Goal: Task Accomplishment & Management: Use online tool/utility

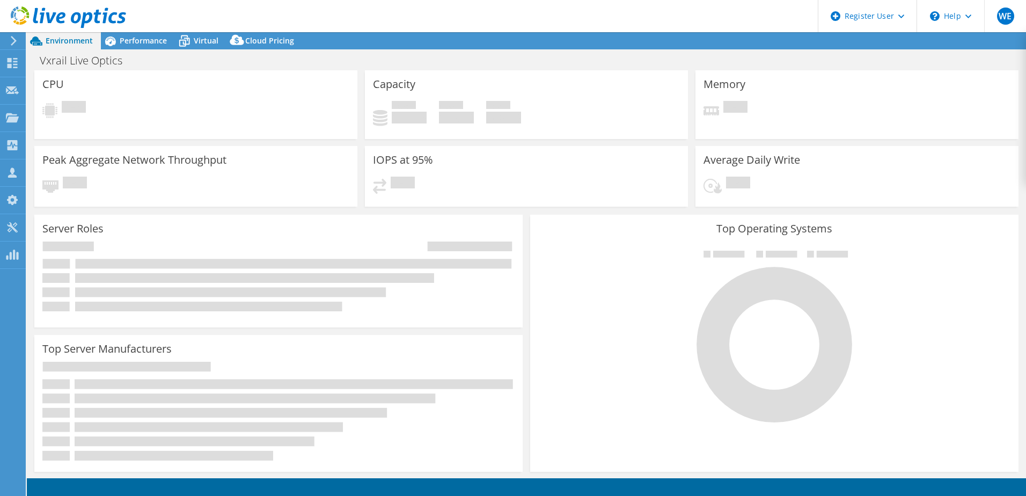
select select "USD"
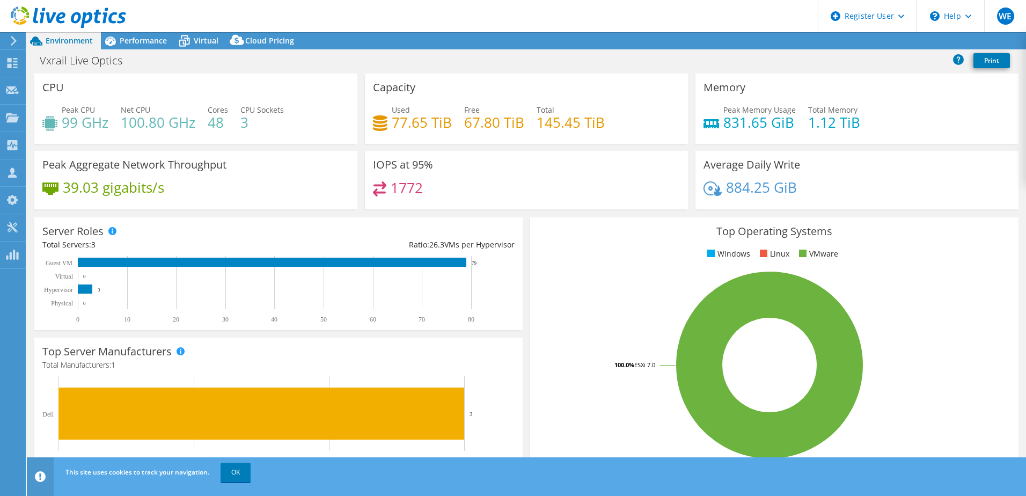
select select "EULondon"
select select "GBP"
click at [130, 46] on div "Performance" at bounding box center [138, 40] width 74 height 17
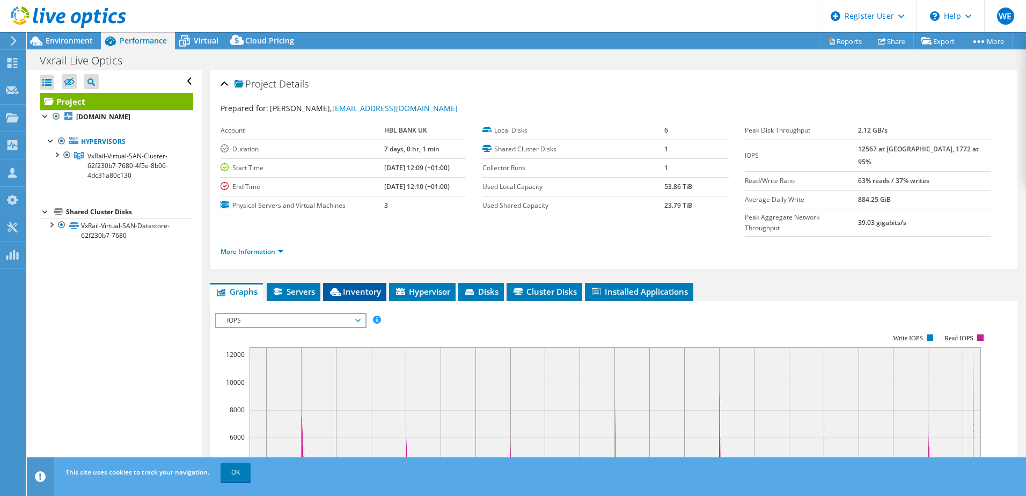
click at [352, 286] on span "Inventory" at bounding box center [354, 291] width 53 height 11
